Goal: Task Accomplishment & Management: Manage account settings

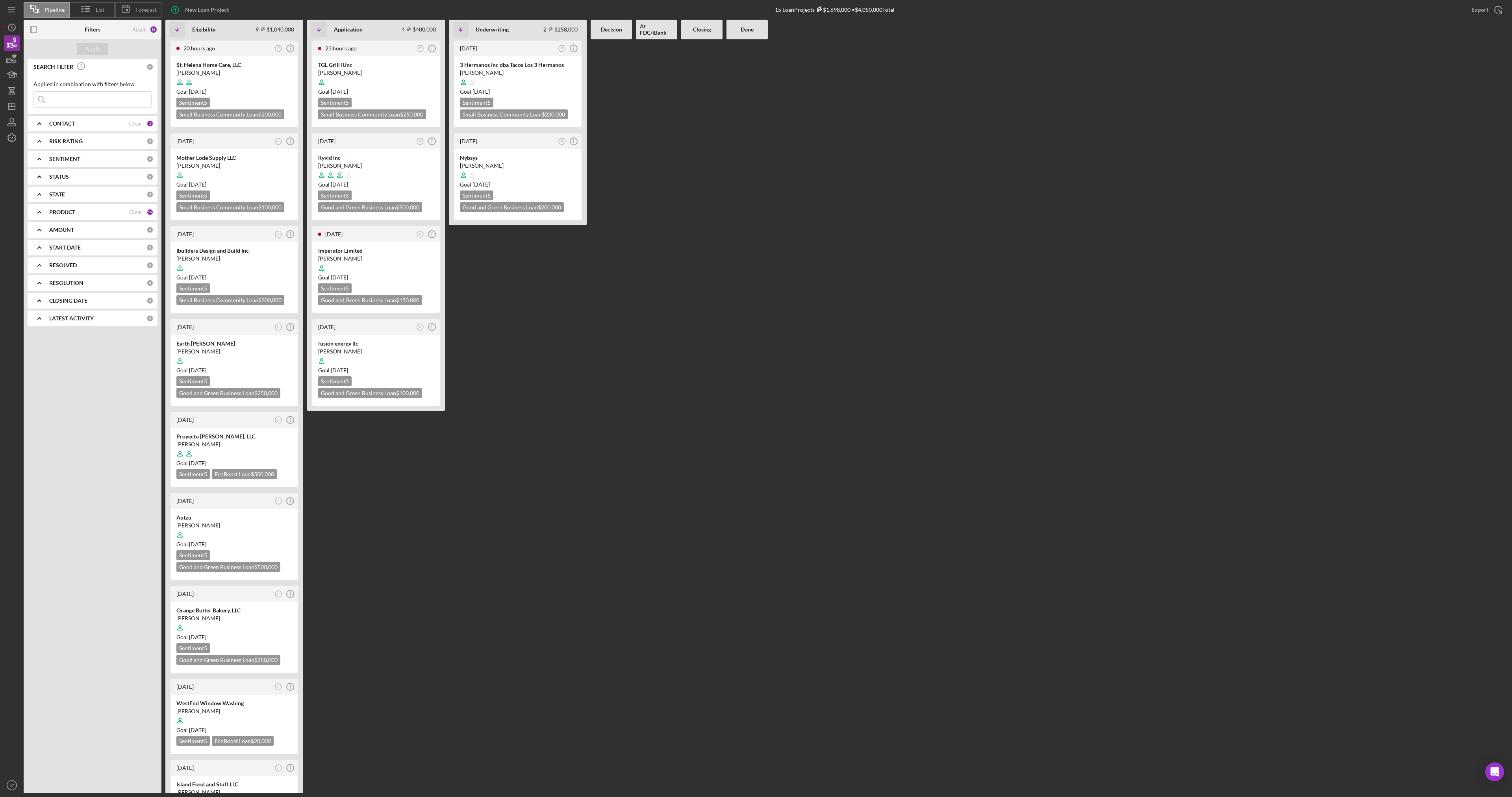
click at [876, 244] on div "20 hours ago JT Icon/Info St. Helena Home Care, LLC [PERSON_NAME] Goal [DATE] S…" at bounding box center [837, 416] width 1343 height 754
click at [530, 334] on div "[DATE] JT Icon/Info 3 Hermanos Inc dba Tacos Los 3 Hermanos [PERSON_NAME] Goal …" at bounding box center [517, 416] width 138 height 754
click at [675, 326] on FDC\/iBank at bounding box center [656, 416] width 41 height 754
click at [13, 139] on icon "button" at bounding box center [11, 138] width 19 height 19
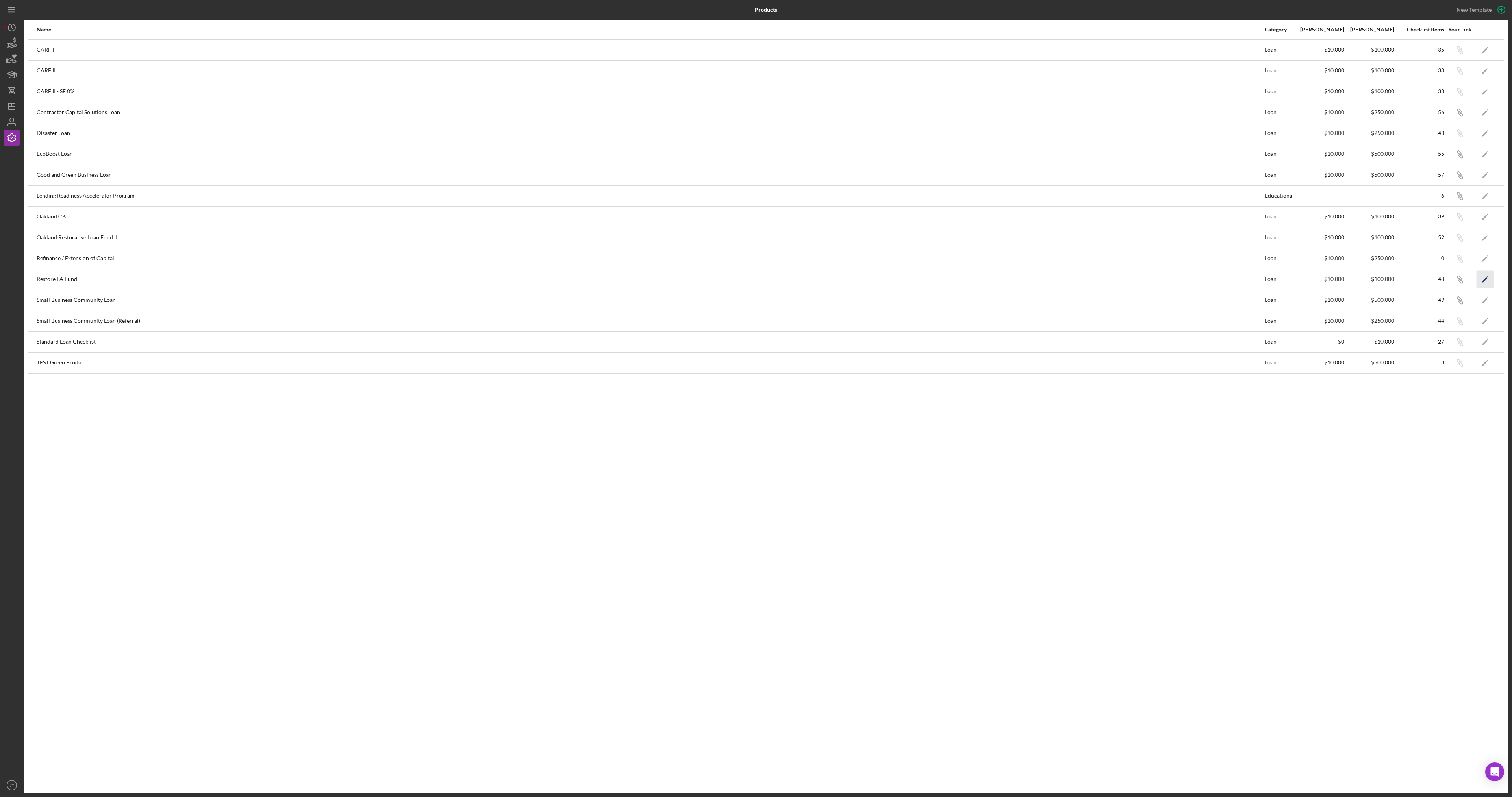
click at [1481, 284] on icon "Icon/Edit" at bounding box center [1486, 280] width 18 height 18
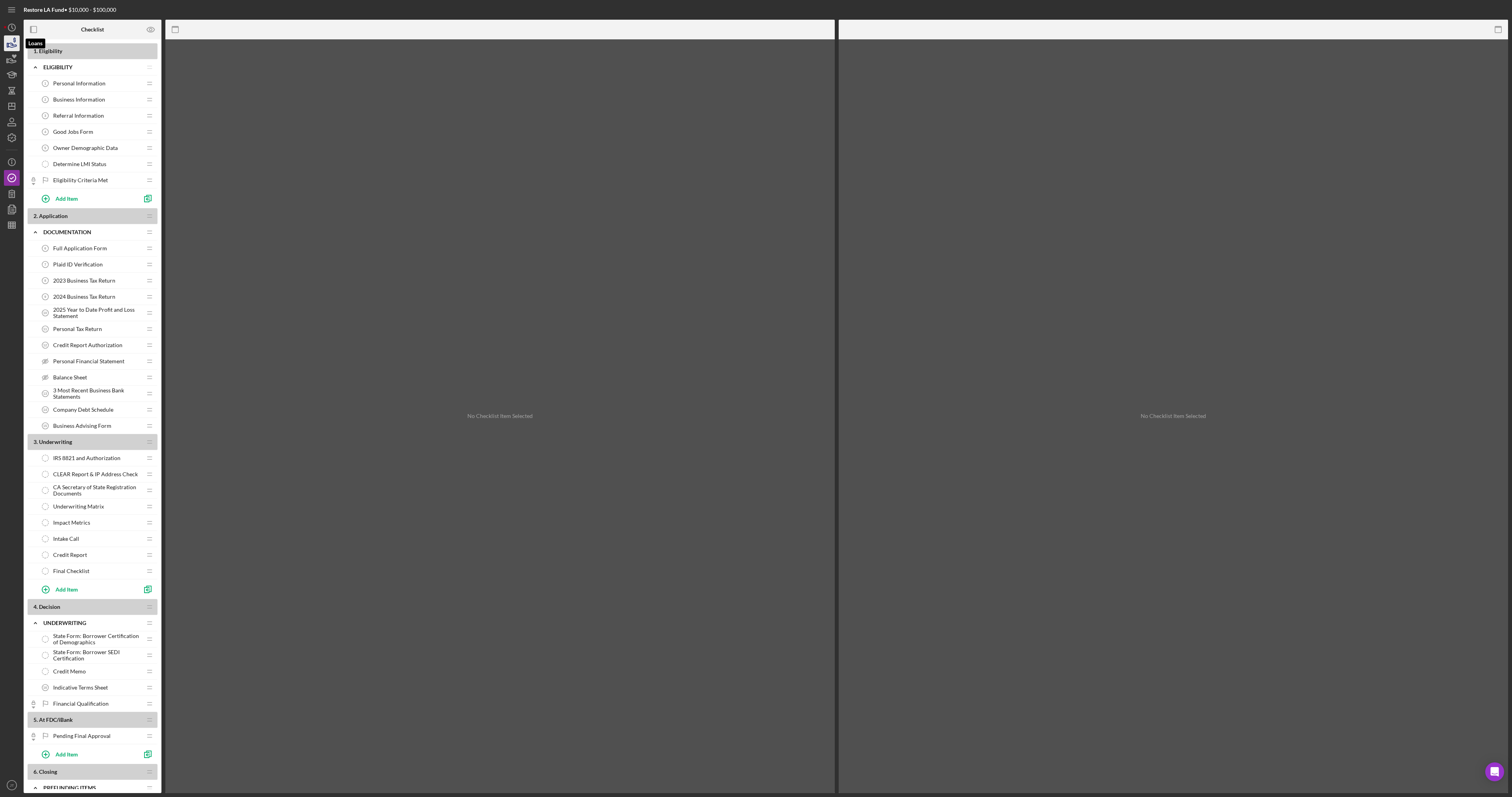
click at [16, 46] on icon "button" at bounding box center [11, 45] width 8 height 4
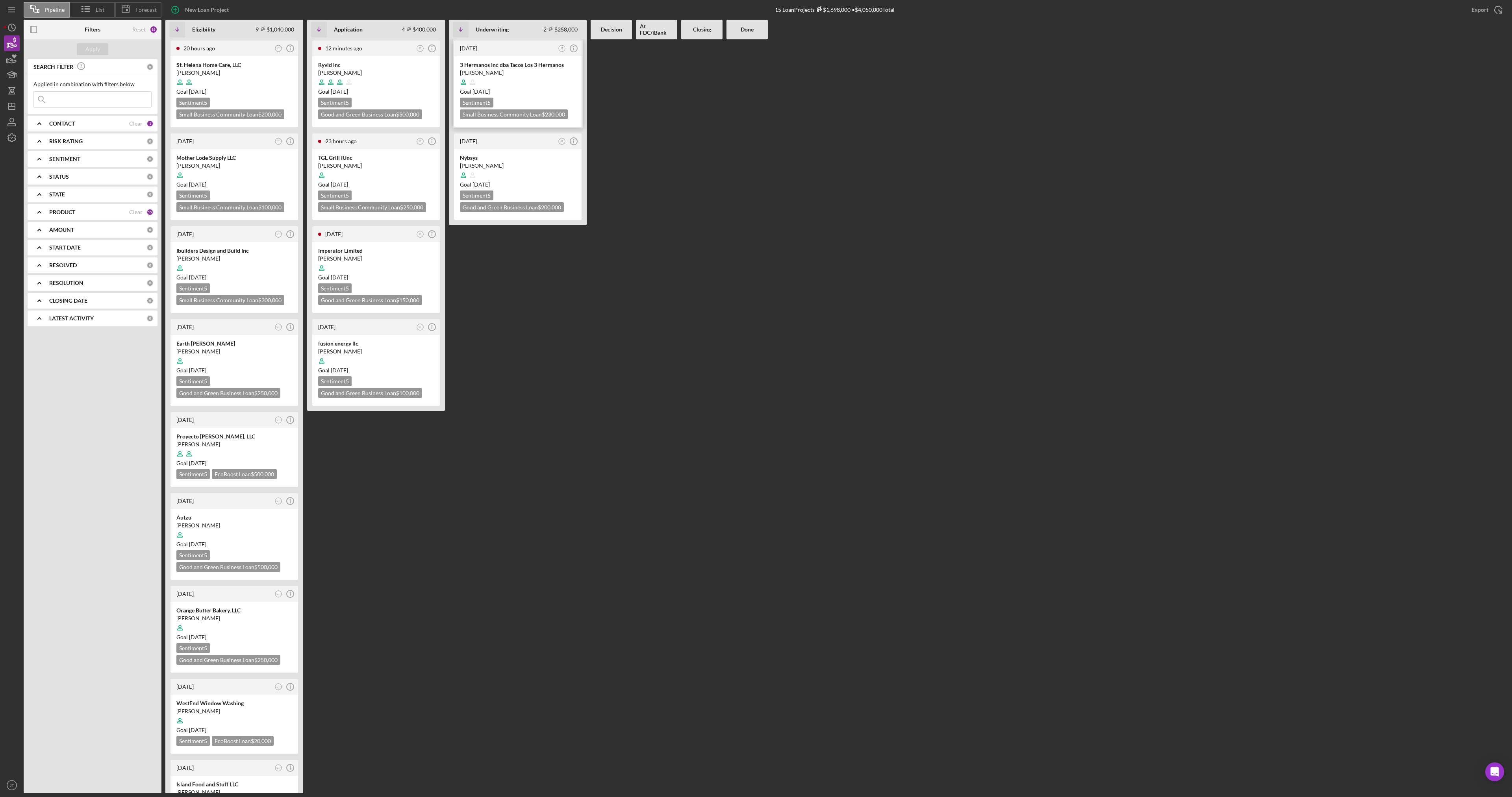
click at [531, 84] on div at bounding box center [518, 82] width 116 height 15
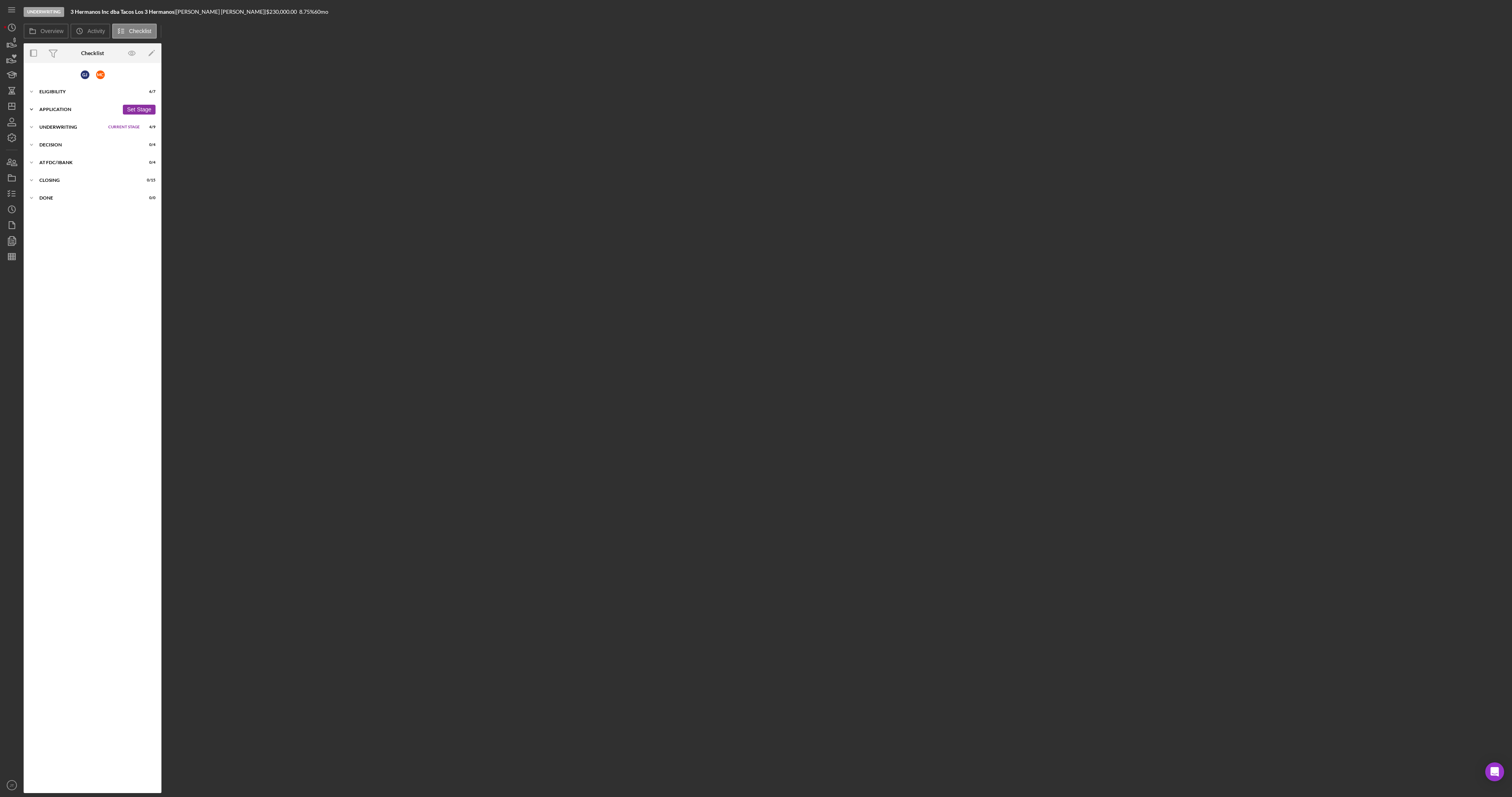
click at [54, 112] on div "Icon/Expander Application 13 / 14 Set Stage" at bounding box center [92, 110] width 138 height 16
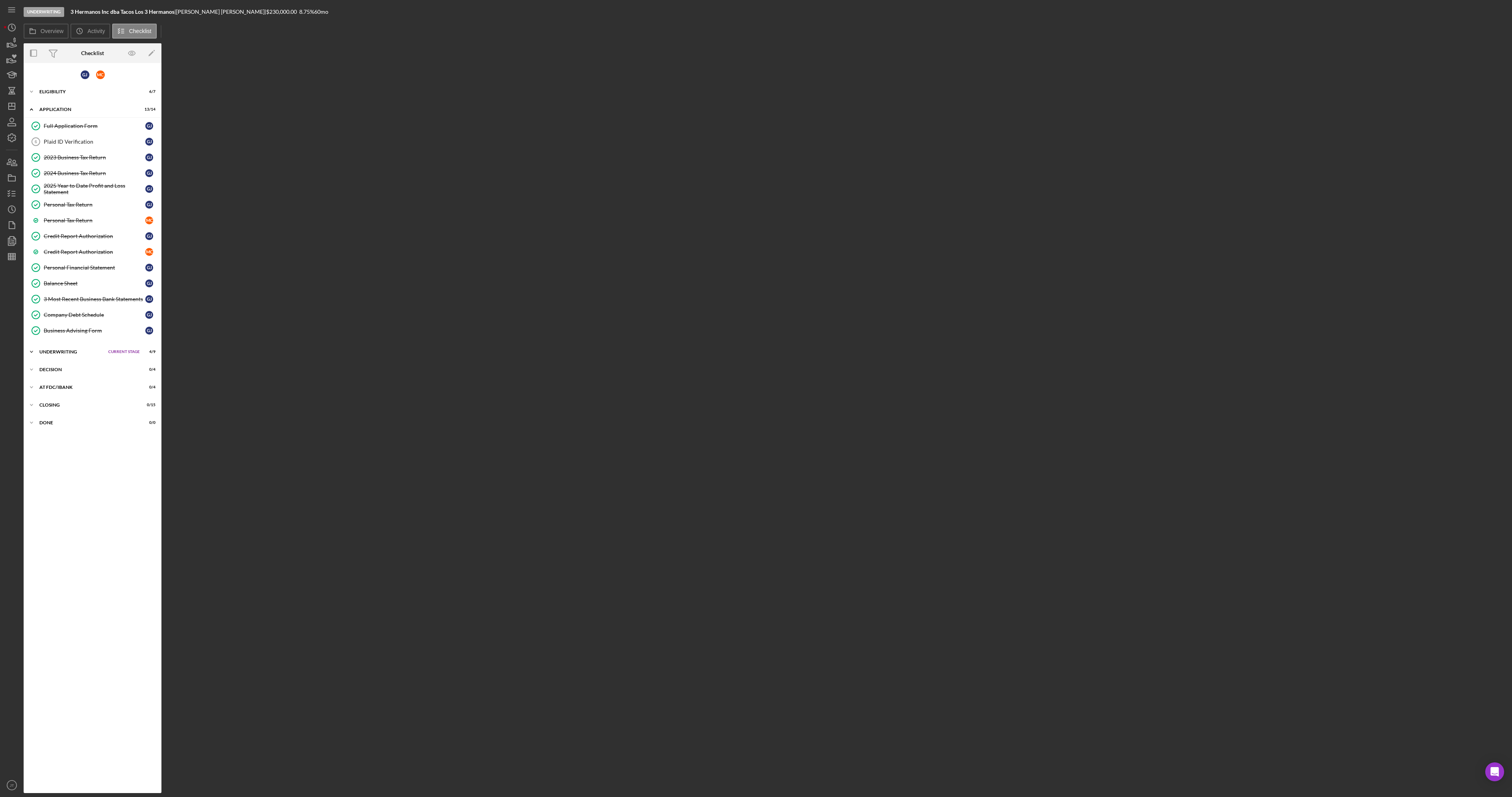
click at [65, 353] on div "Underwriting" at bounding box center [72, 352] width 65 height 4
click at [75, 480] on div "Credit Report" at bounding box center [100, 478] width 113 height 6
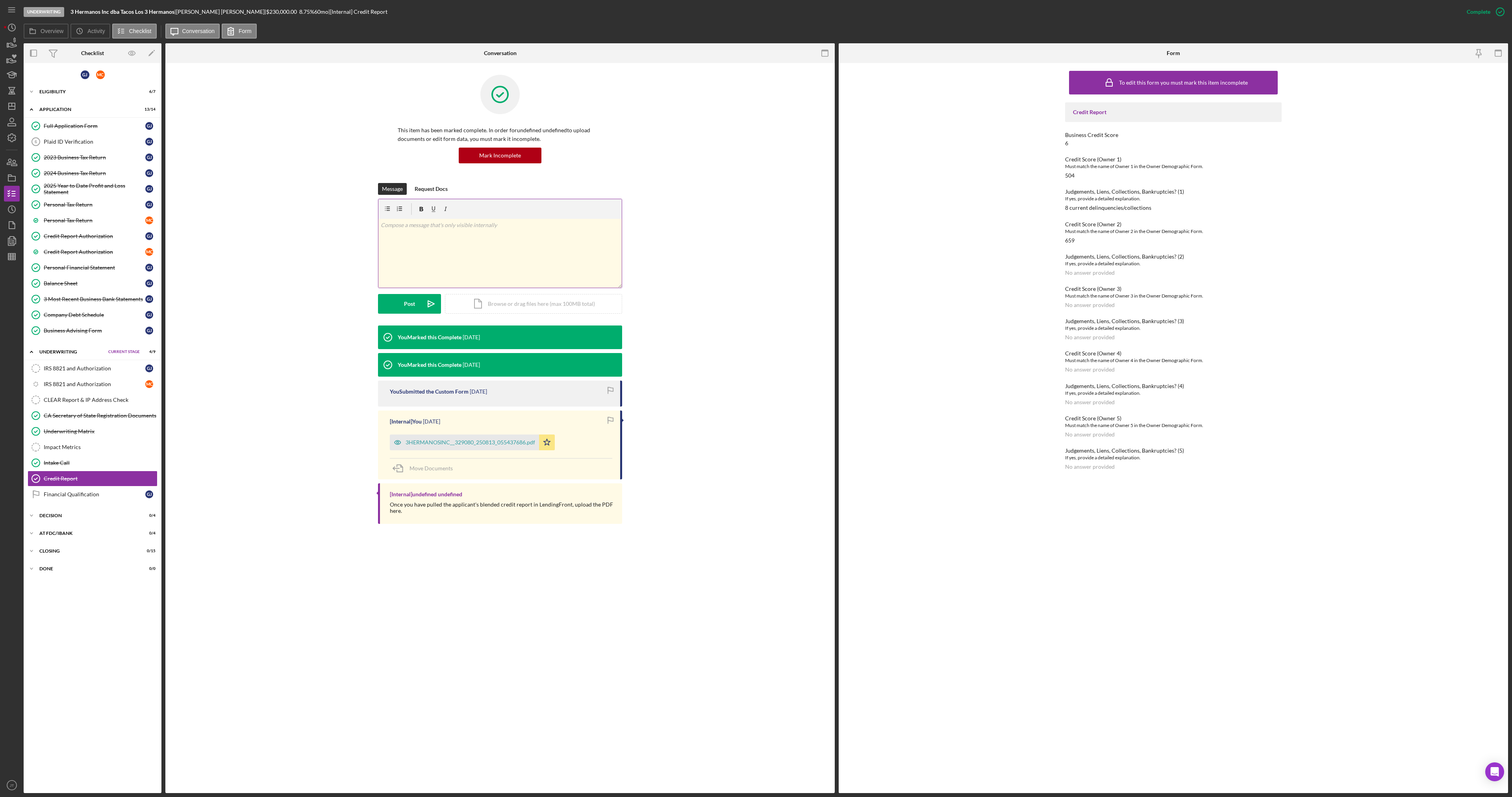
click at [453, 264] on div "v Color teal Color pink Remove color Add row above Add row below Add column bef…" at bounding box center [501, 253] width 244 height 69
click at [453, 438] on div "3HERMANOSINC__329080_250813_055437686.pdf" at bounding box center [465, 443] width 149 height 16
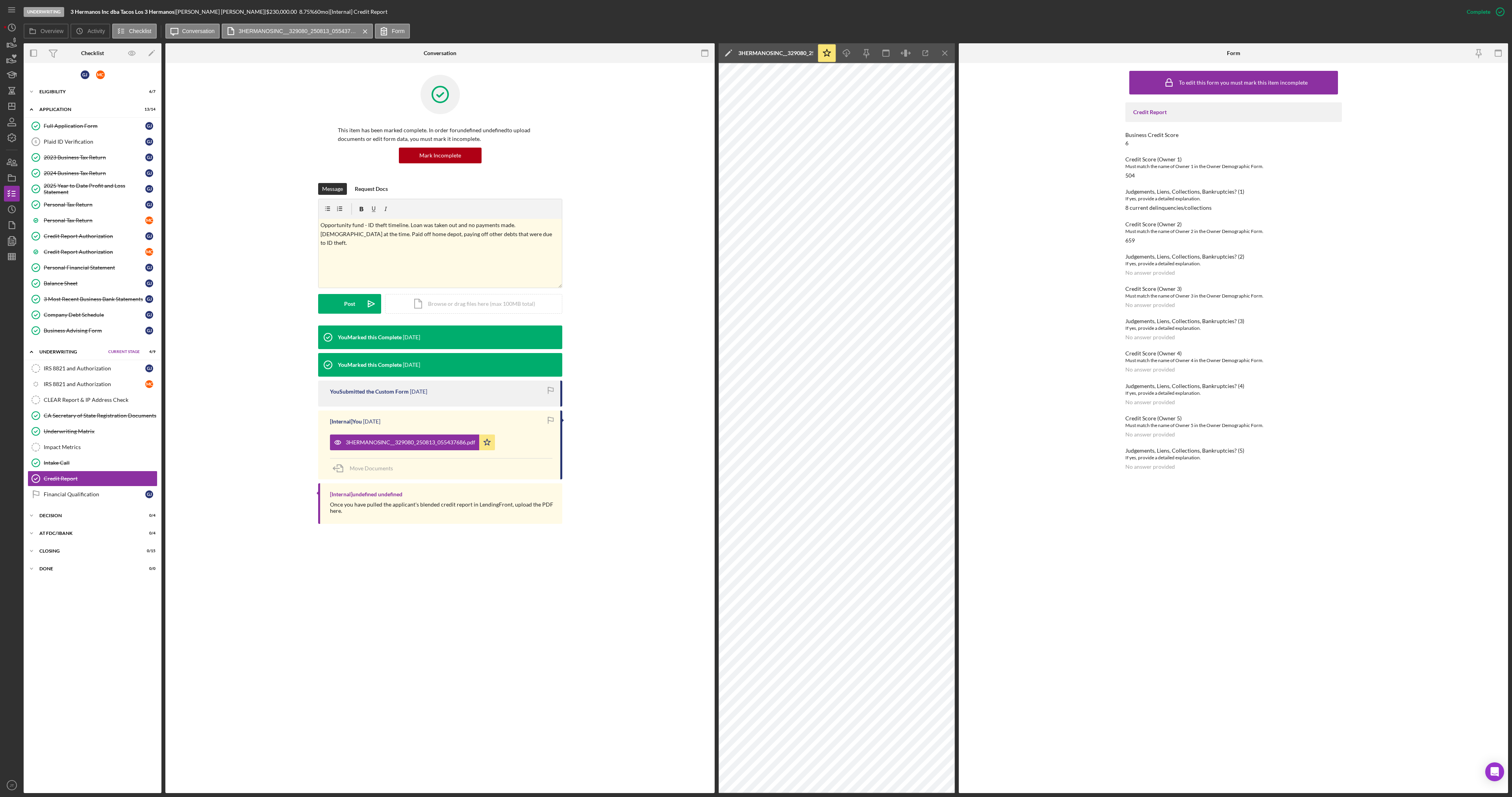
click at [530, 126] on div "This item has been marked complete. In order for undefined undefined to upload …" at bounding box center [440, 128] width 244 height 108
click at [69, 499] on link "Financial Qualification Financial Qualification [PERSON_NAME]" at bounding box center [92, 495] width 130 height 16
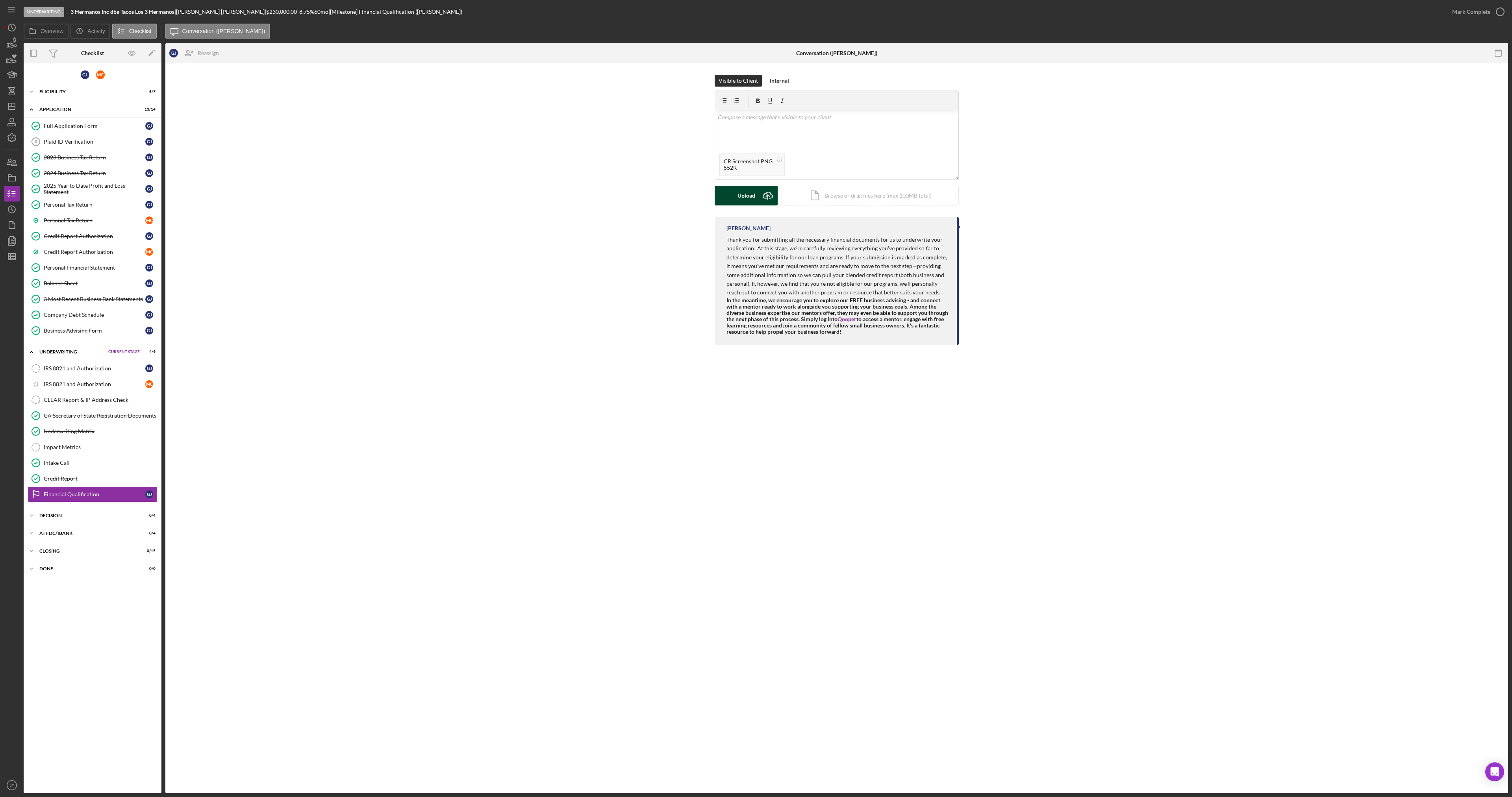
click at [744, 192] on div "Upload" at bounding box center [746, 196] width 18 height 19
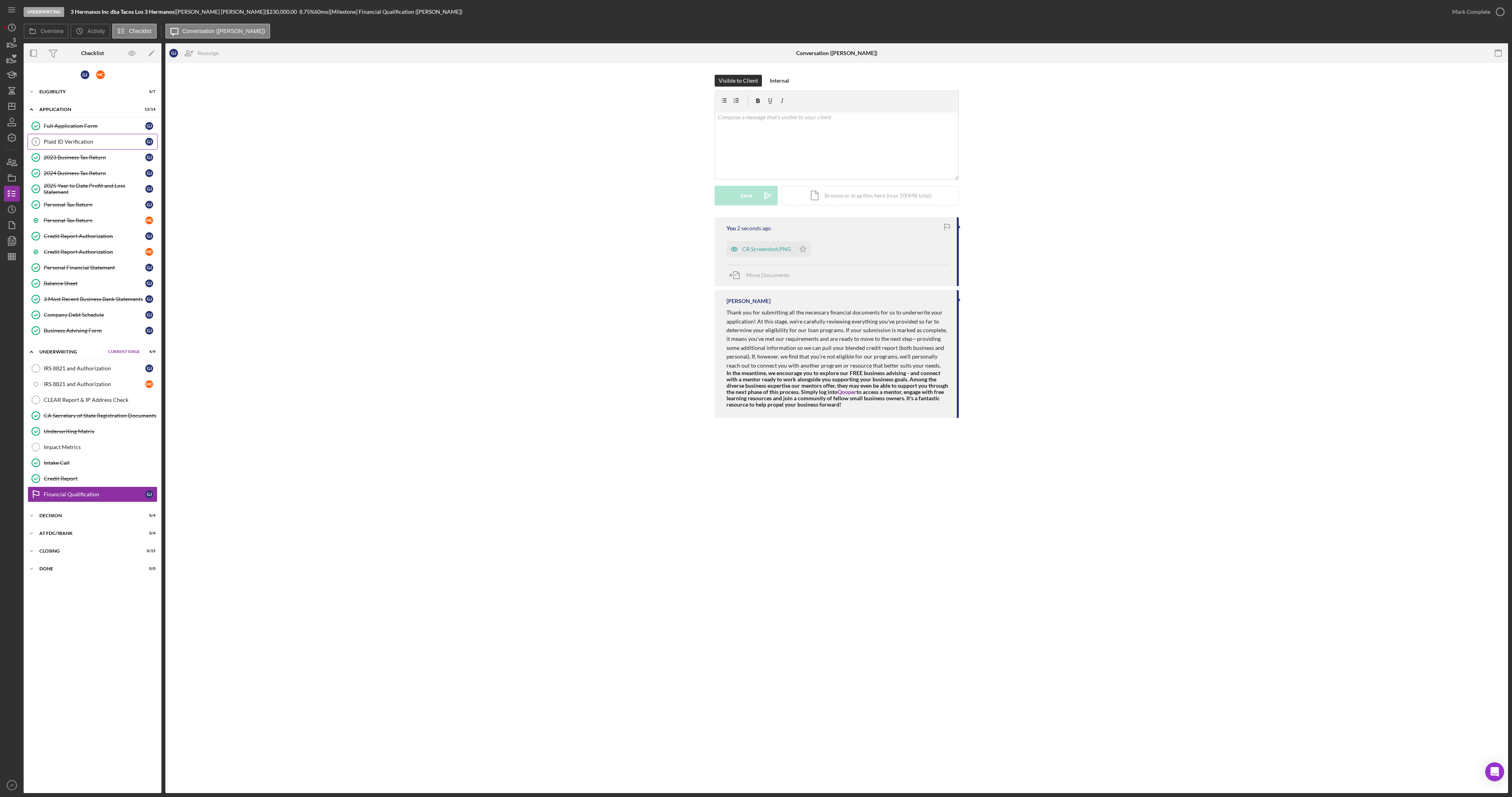
click at [48, 142] on div "Plaid ID Verification" at bounding box center [95, 141] width 102 height 6
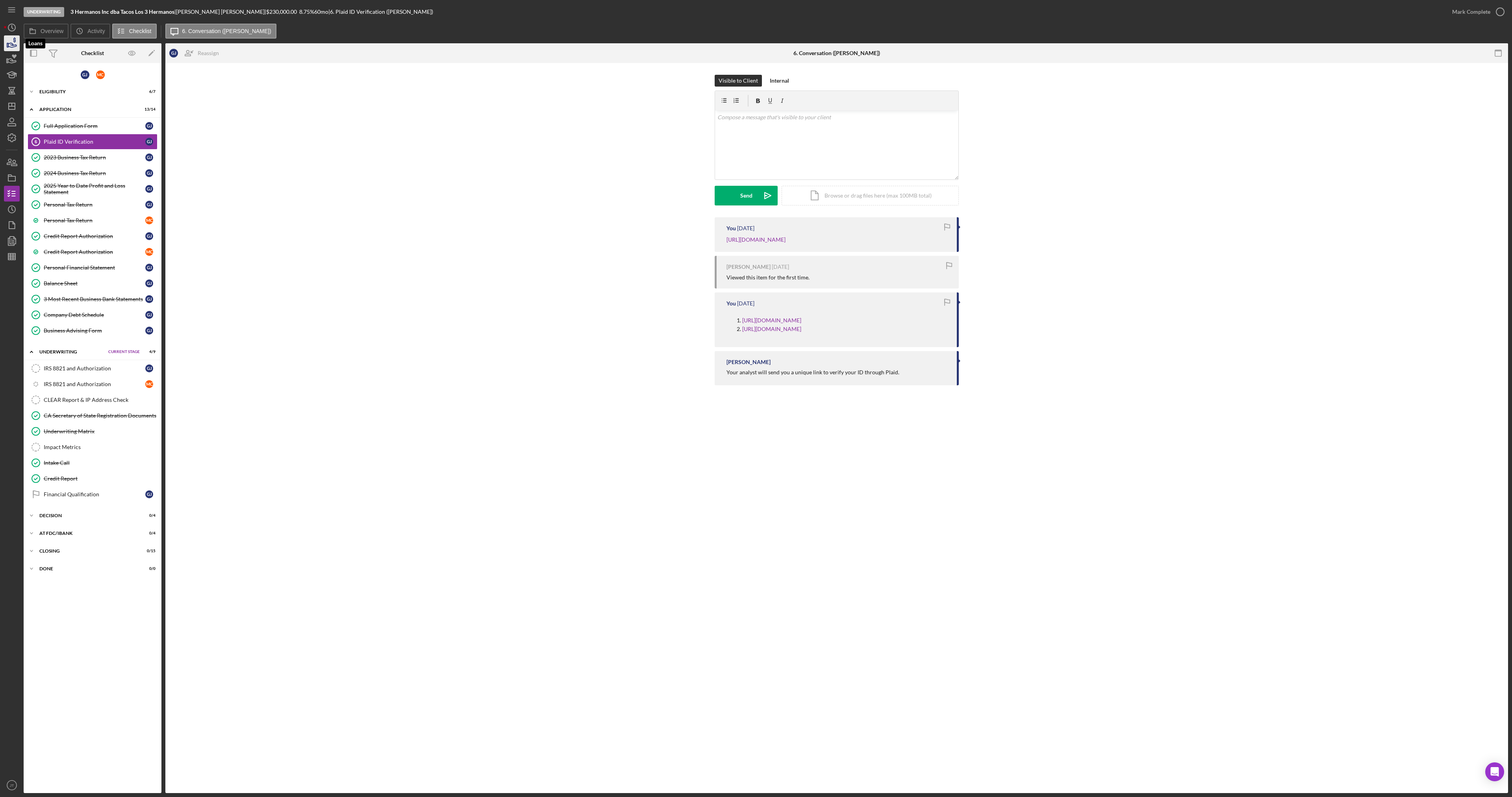
click at [16, 44] on icon "button" at bounding box center [11, 43] width 19 height 19
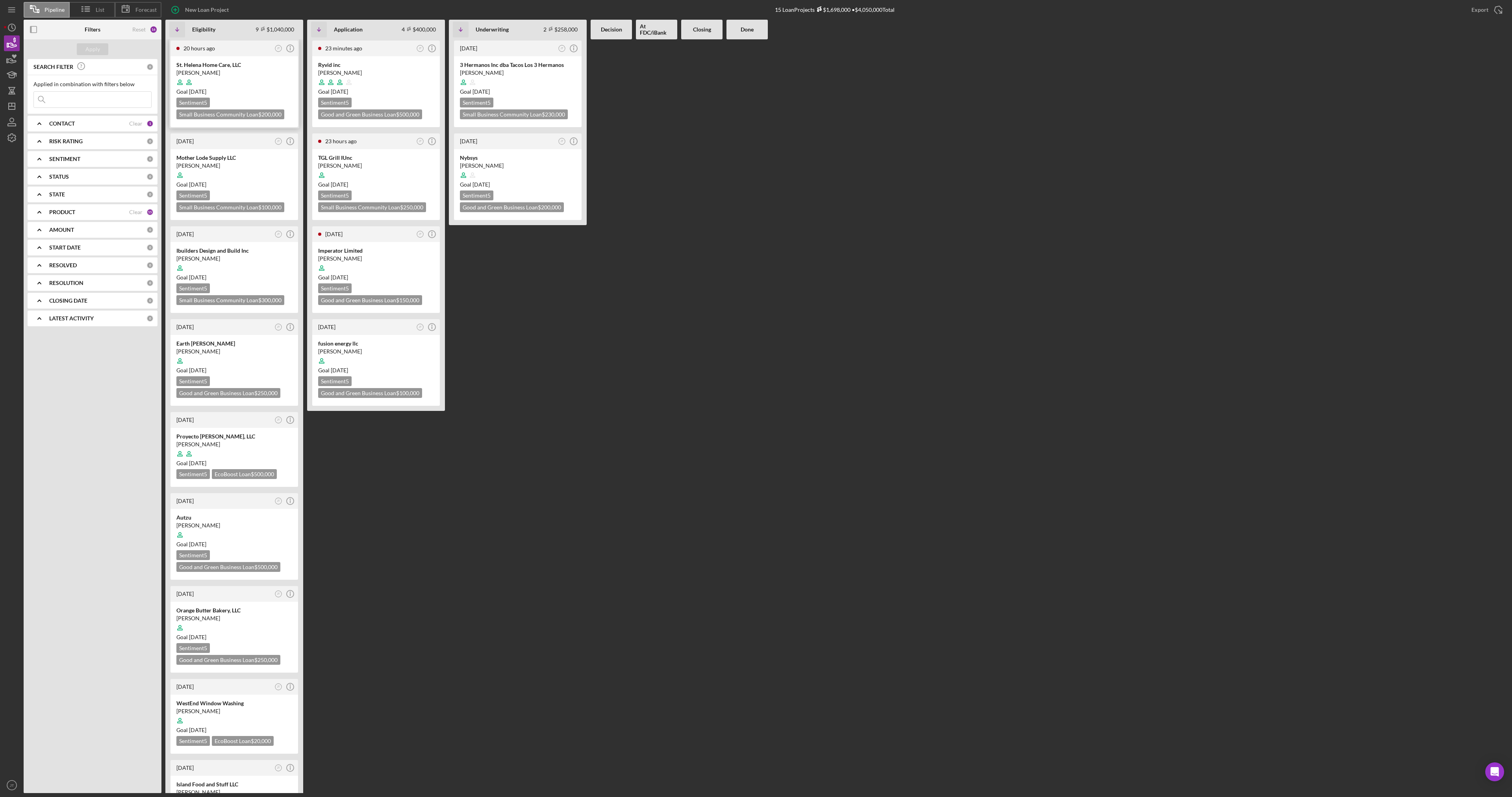
click at [244, 76] on div at bounding box center [234, 82] width 116 height 15
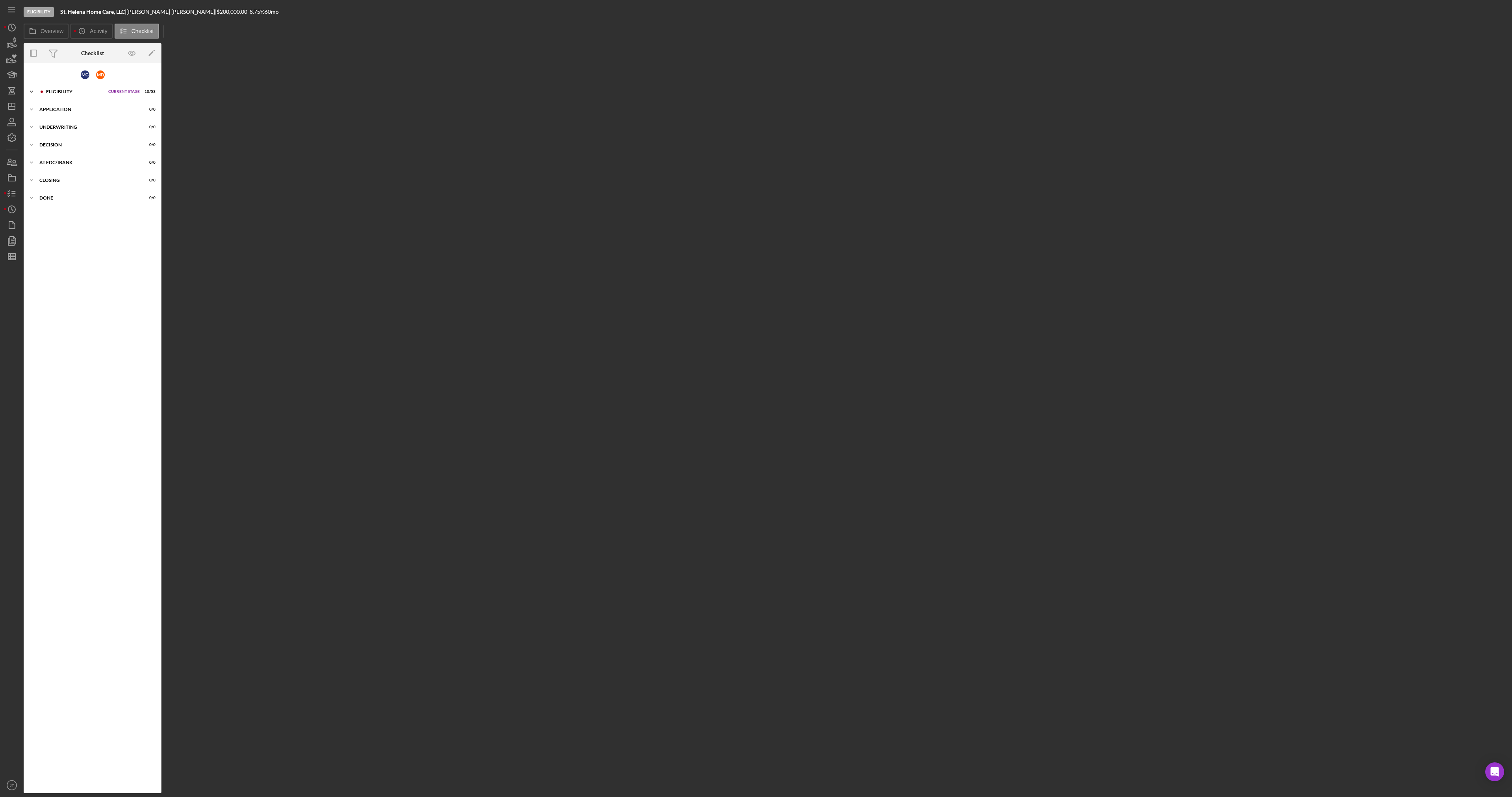
click at [58, 89] on div "Icon/Expander Eligibility Current Stage 10 / 53 Set Stage" at bounding box center [92, 92] width 138 height 16
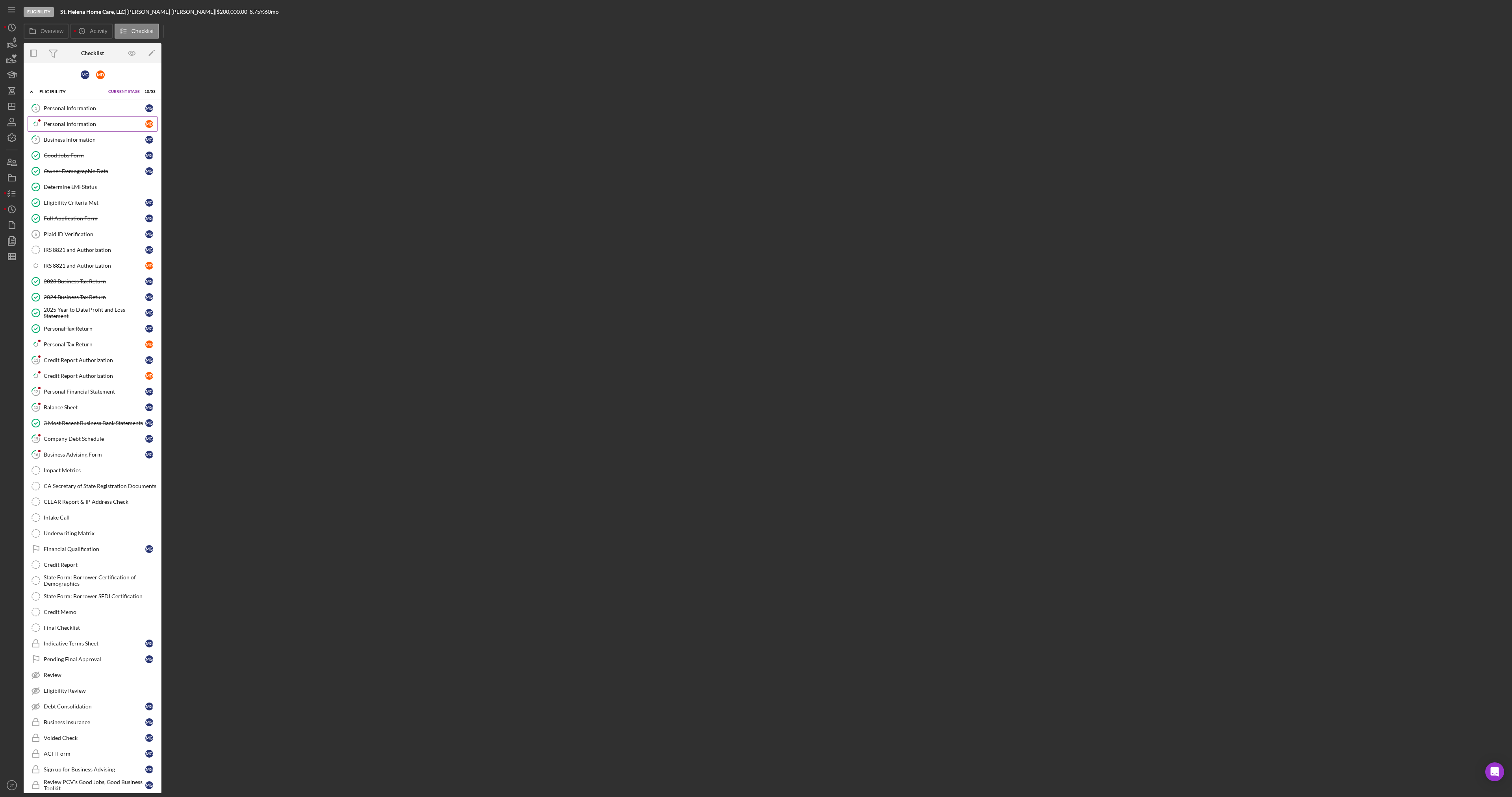
click at [82, 118] on link "Icon/Checklist Item Sub Partial Personal Information M D" at bounding box center [92, 124] width 130 height 16
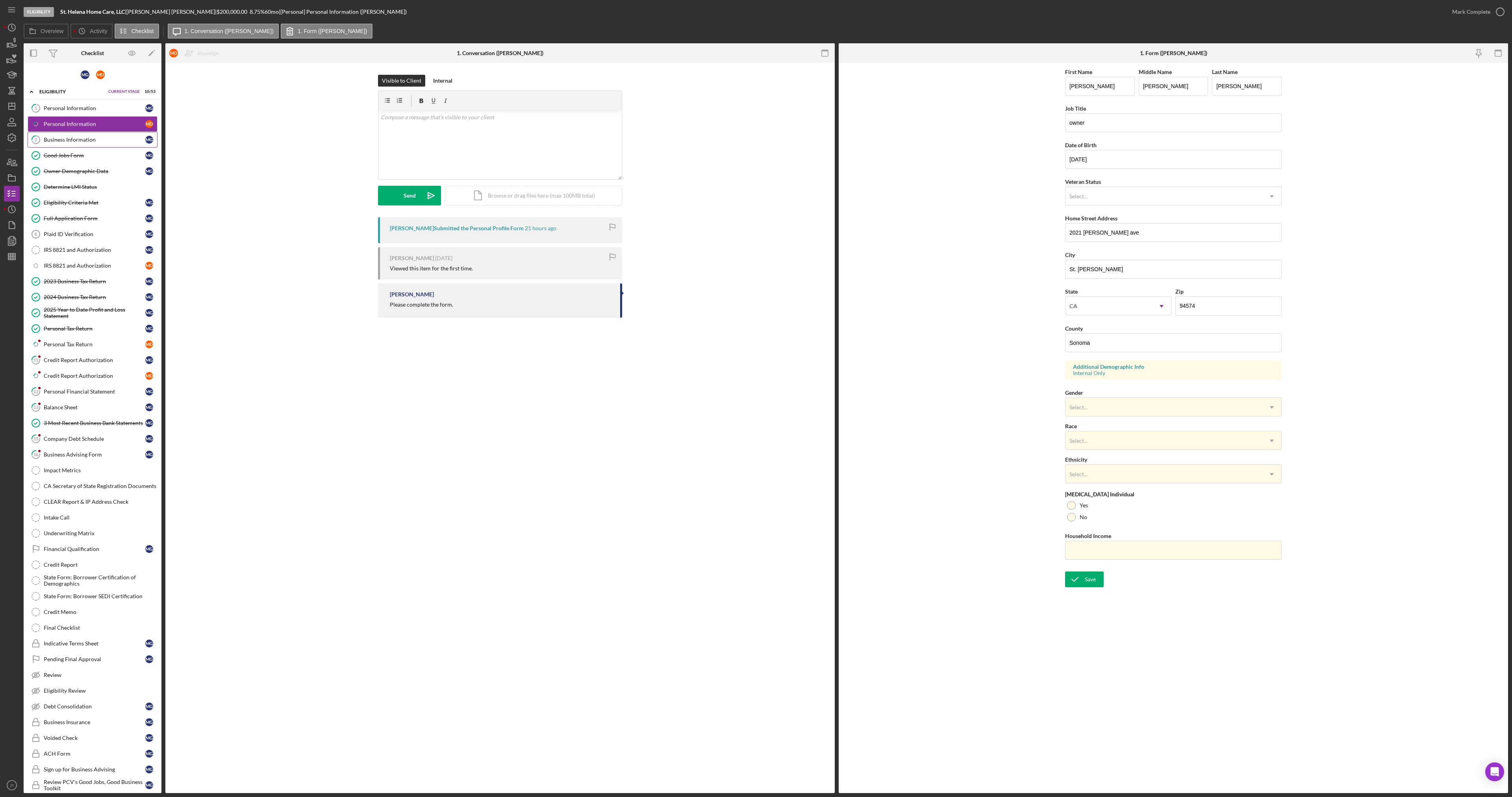
click at [75, 144] on link "2 Business Information M G" at bounding box center [92, 139] width 130 height 16
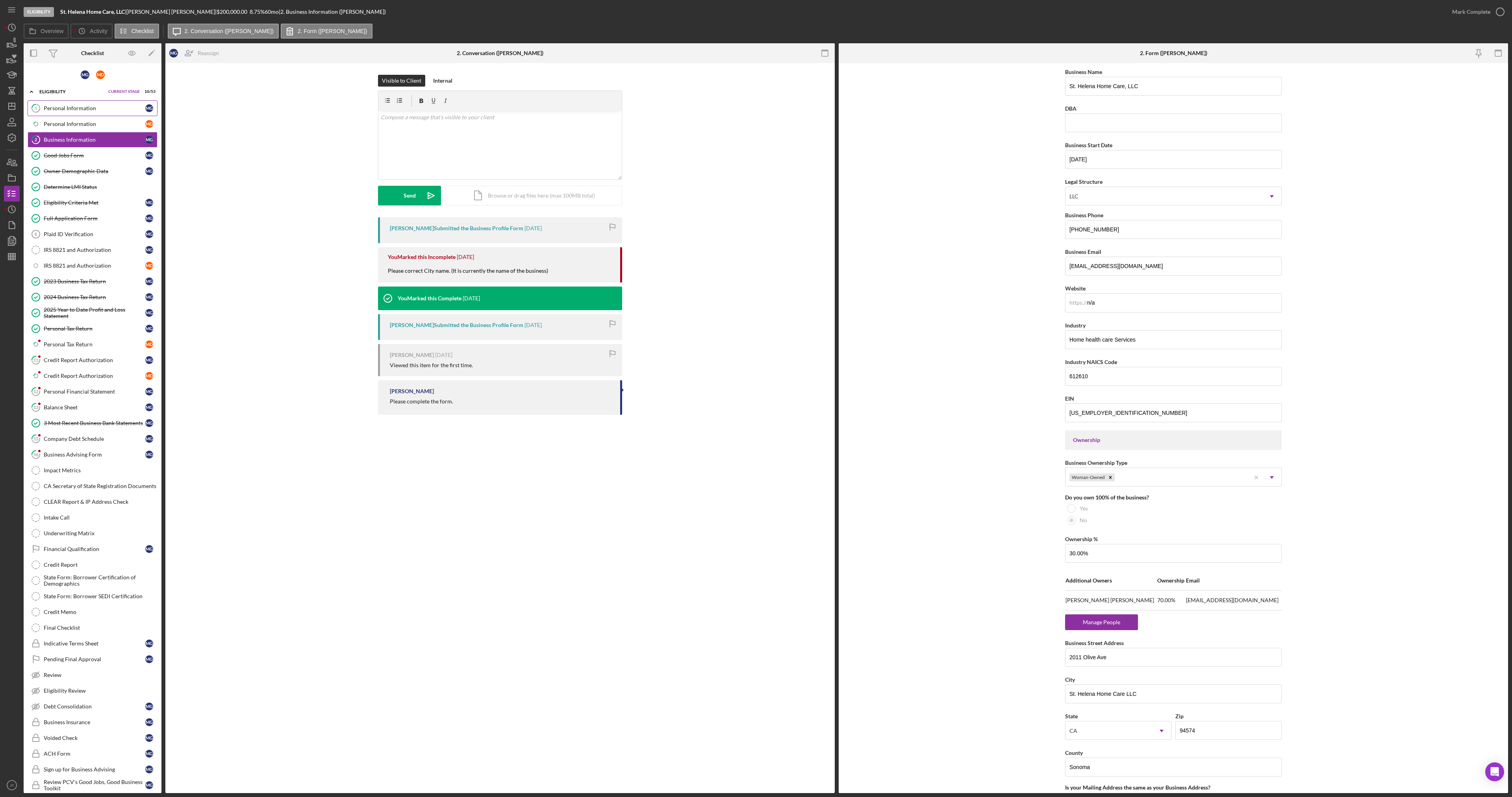
click at [73, 112] on link "1 Personal Information M G" at bounding box center [92, 109] width 130 height 16
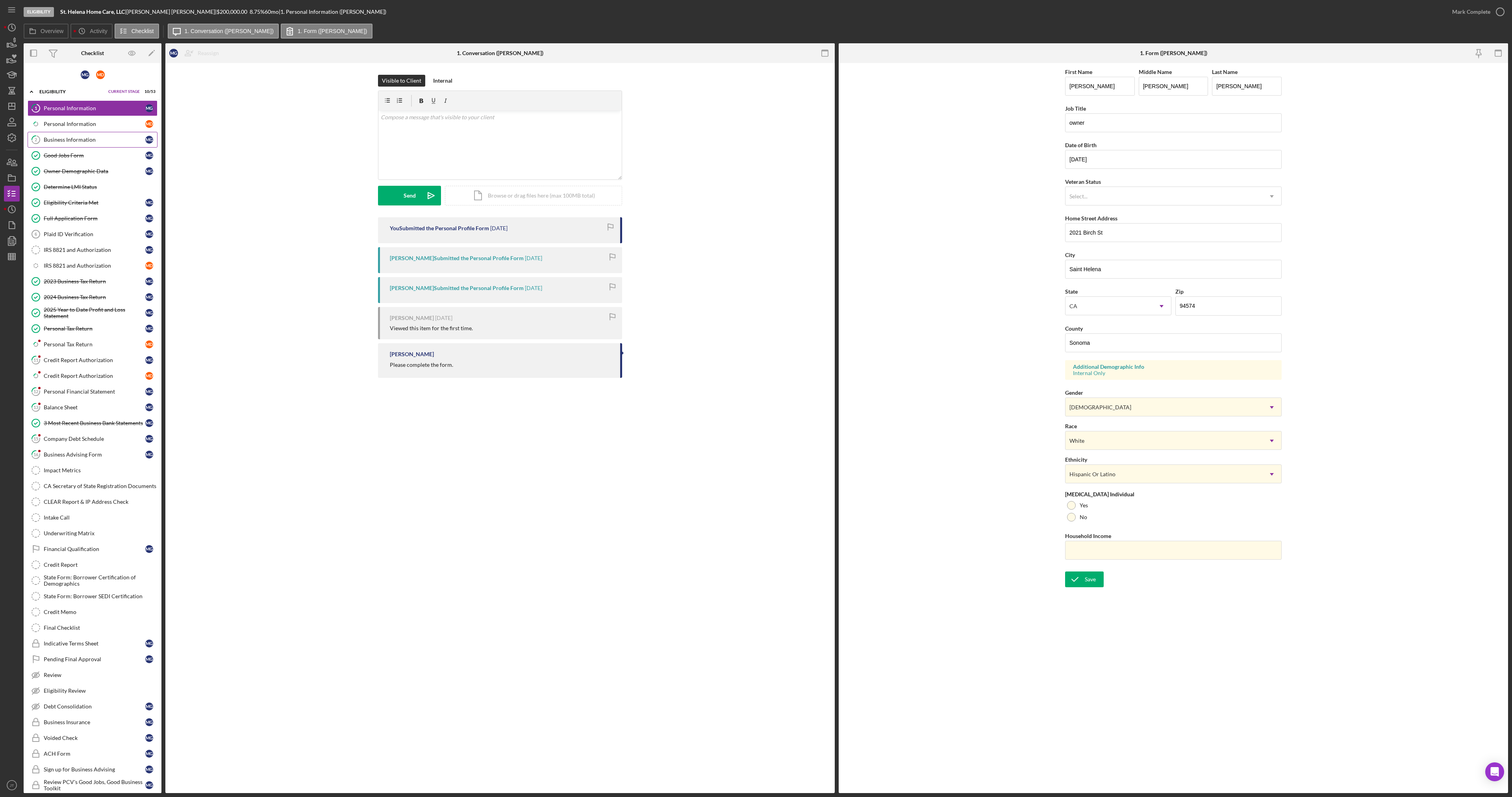
click at [79, 146] on link "2 Business Information M G" at bounding box center [92, 139] width 130 height 16
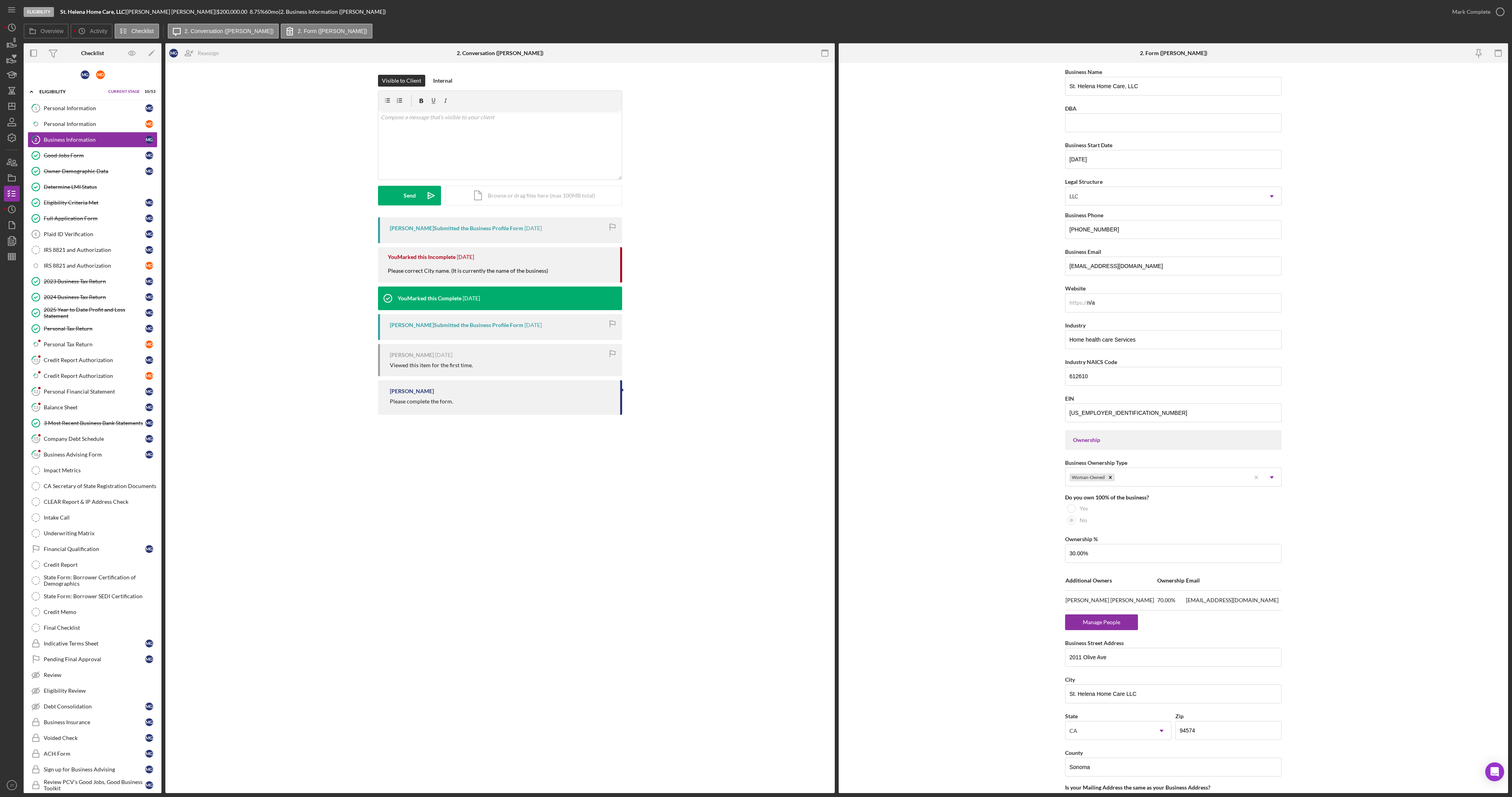
click at [408, 588] on div "2 Business Information M G Reassign M G [PERSON_NAME] M D [PERSON_NAME] Icon/Me…" at bounding box center [500, 428] width 669 height 730
